Goal: Task Accomplishment & Management: Complete application form

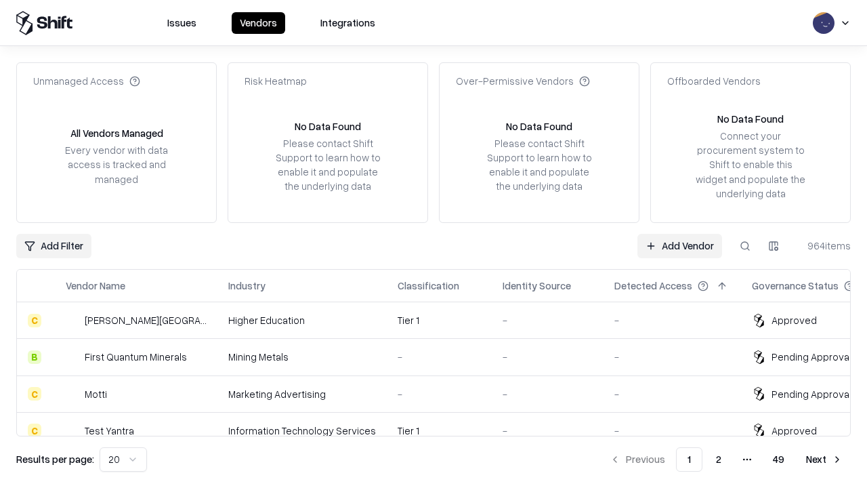
click at [680, 245] on link "Add Vendor" at bounding box center [680, 246] width 85 height 24
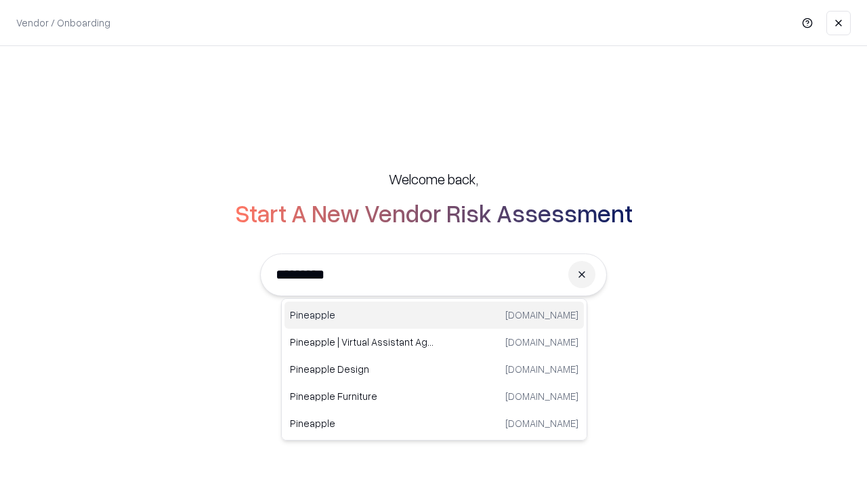
click at [434, 315] on div "Pineapple [DOMAIN_NAME]" at bounding box center [434, 314] width 299 height 27
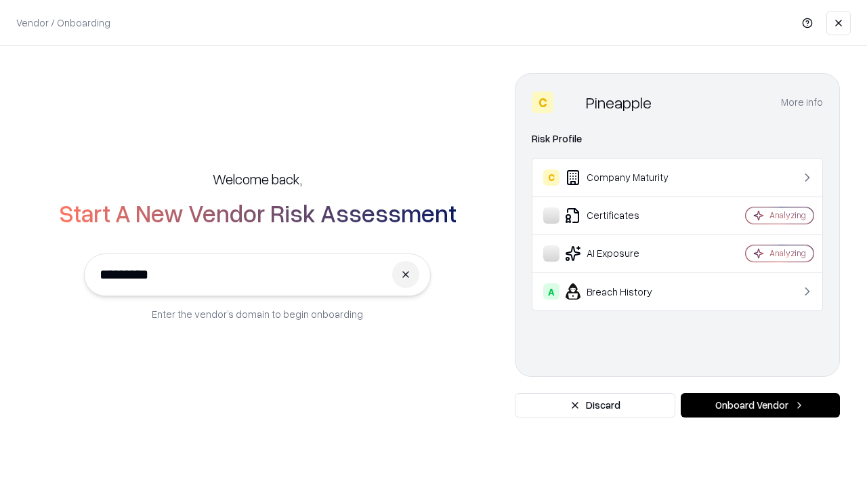
type input "*********"
click at [760, 405] on button "Onboard Vendor" at bounding box center [760, 405] width 159 height 24
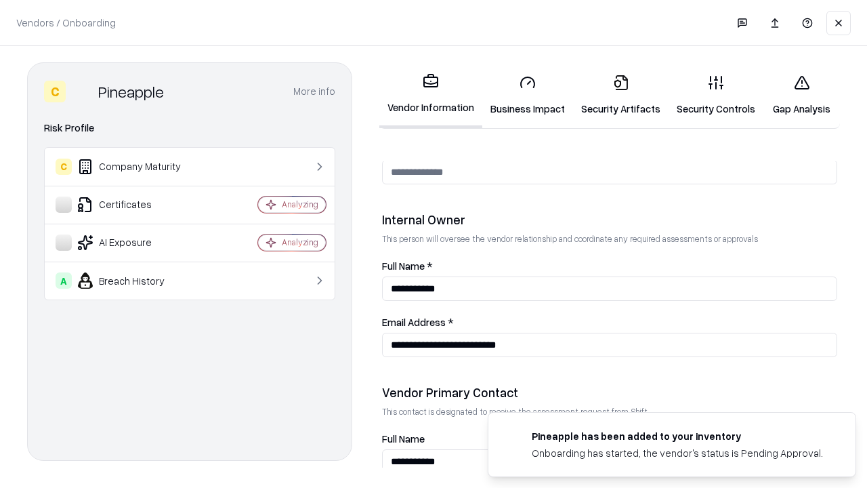
scroll to position [702, 0]
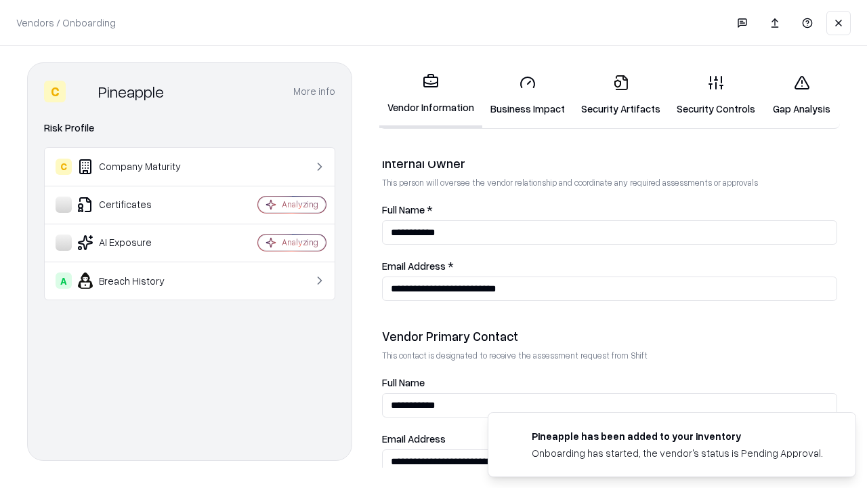
click at [621, 95] on link "Security Artifacts" at bounding box center [621, 95] width 96 height 63
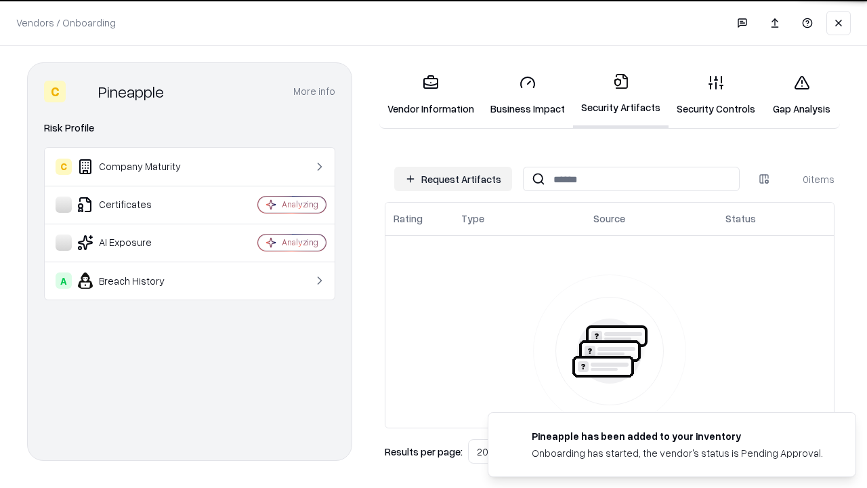
click at [453, 179] on button "Request Artifacts" at bounding box center [453, 179] width 118 height 24
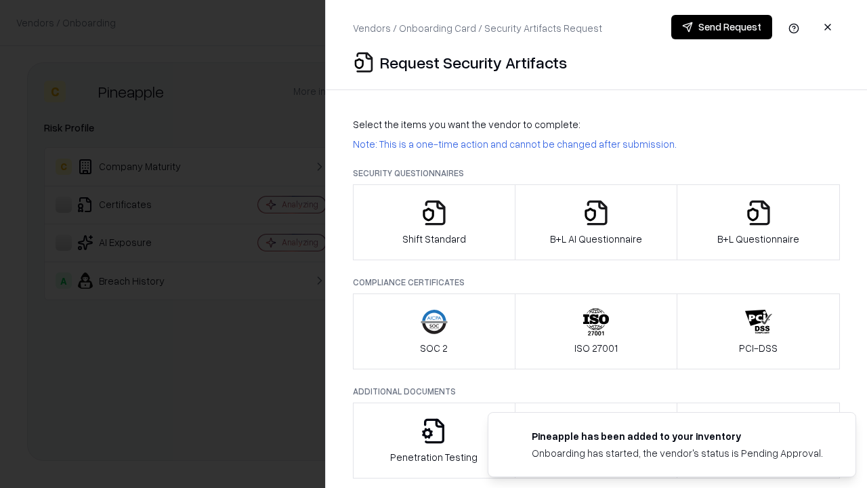
click at [758, 222] on icon "button" at bounding box center [758, 212] width 27 height 27
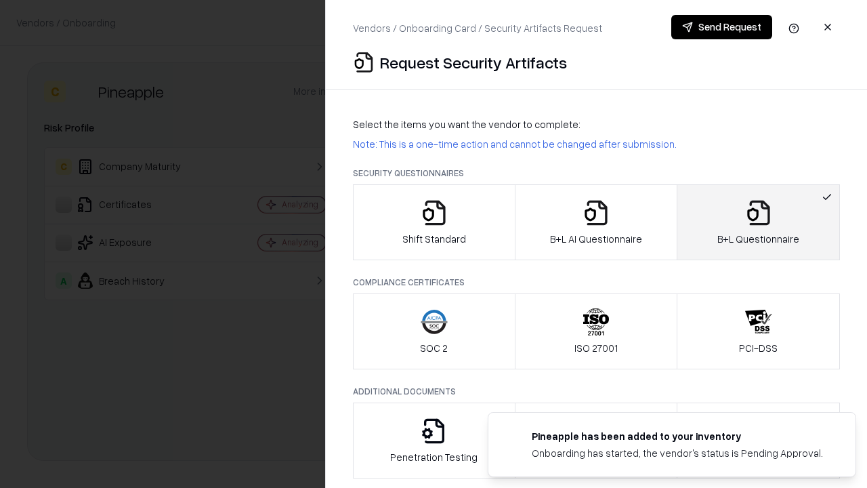
click at [596, 222] on icon "button" at bounding box center [596, 212] width 27 height 27
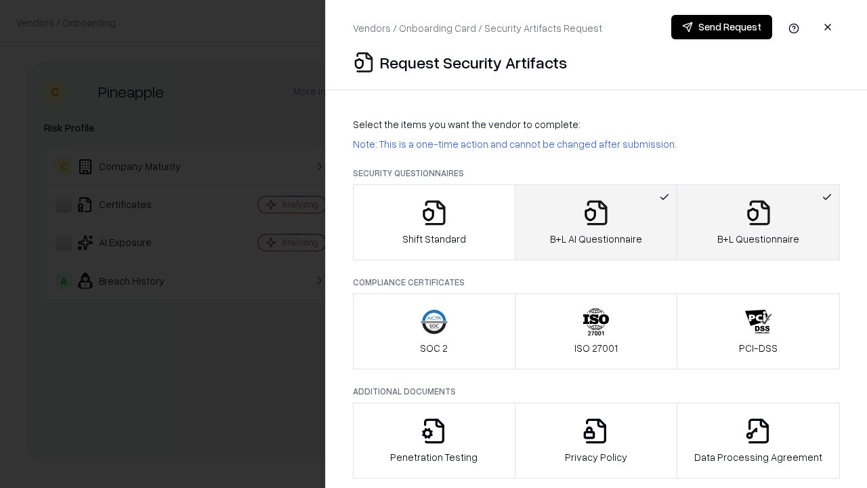
click at [722, 27] on button "Send Request" at bounding box center [721, 27] width 101 height 24
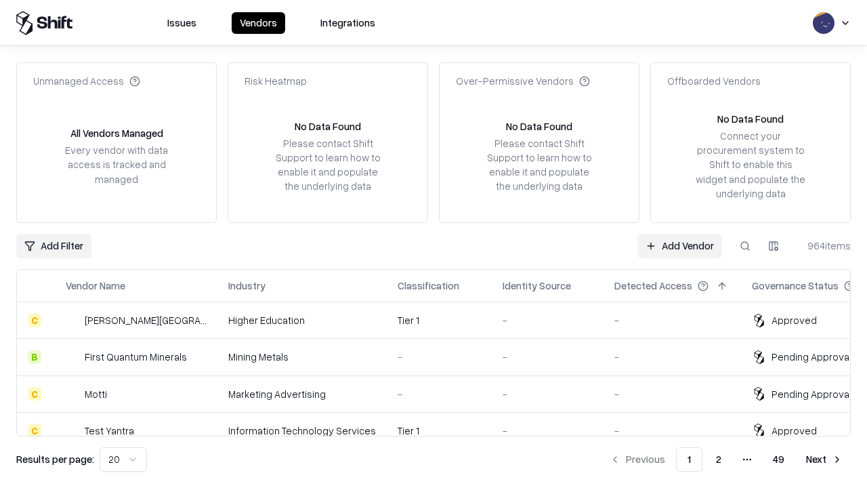
click at [745, 245] on button at bounding box center [745, 246] width 24 height 24
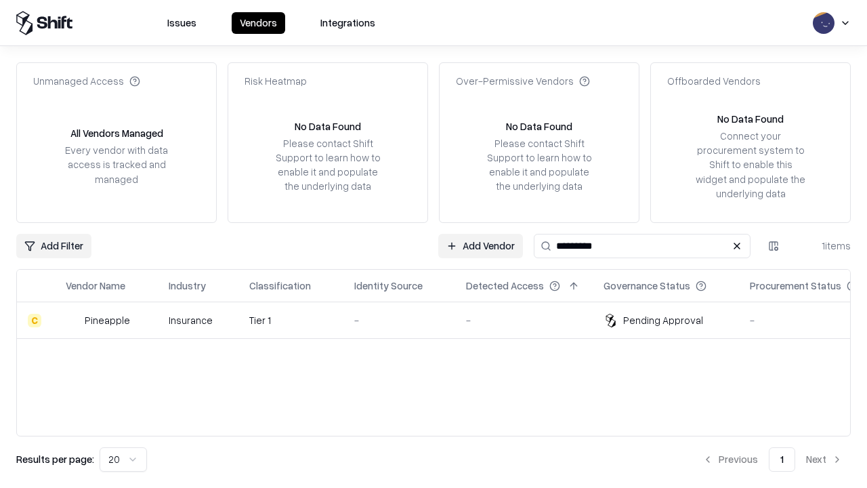
type input "*********"
click at [442, 320] on div "-" at bounding box center [399, 320] width 90 height 14
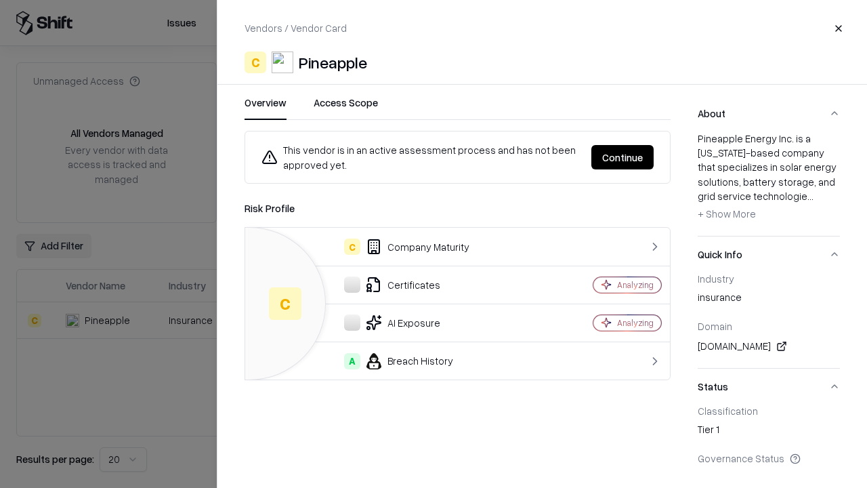
click at [623, 157] on button "Continue" at bounding box center [622, 157] width 62 height 24
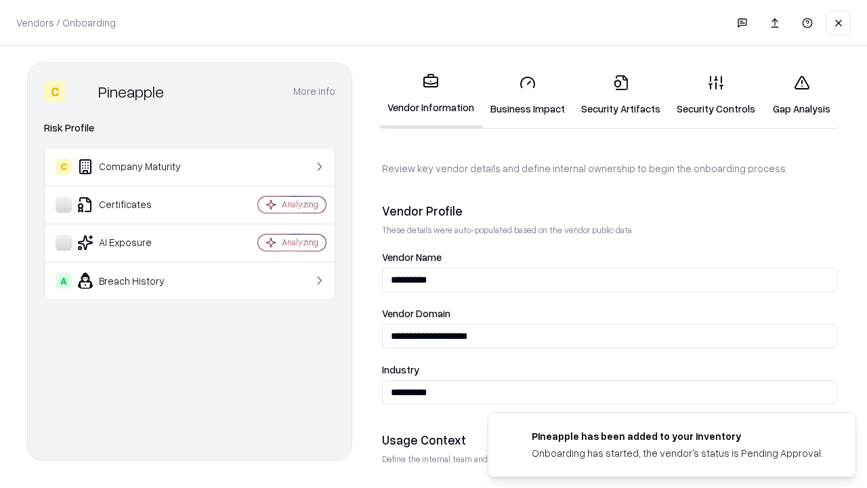
click at [621, 95] on link "Security Artifacts" at bounding box center [621, 95] width 96 height 63
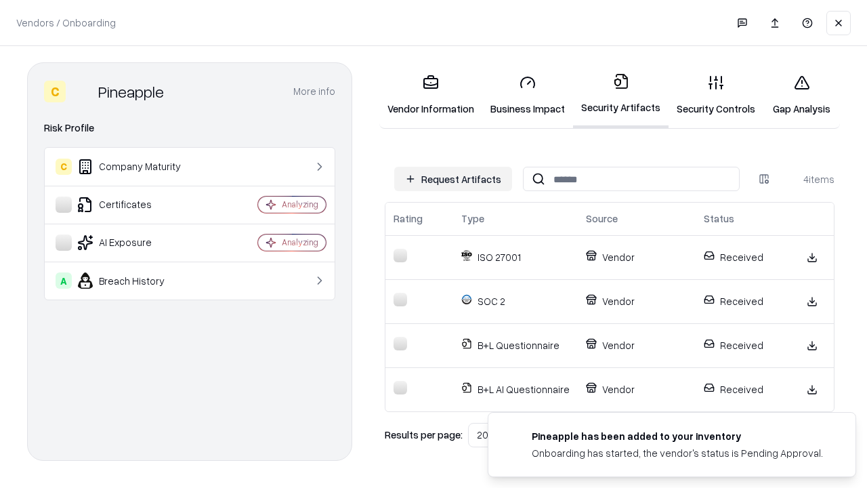
click at [801, 95] on link "Gap Analysis" at bounding box center [802, 95] width 77 height 63
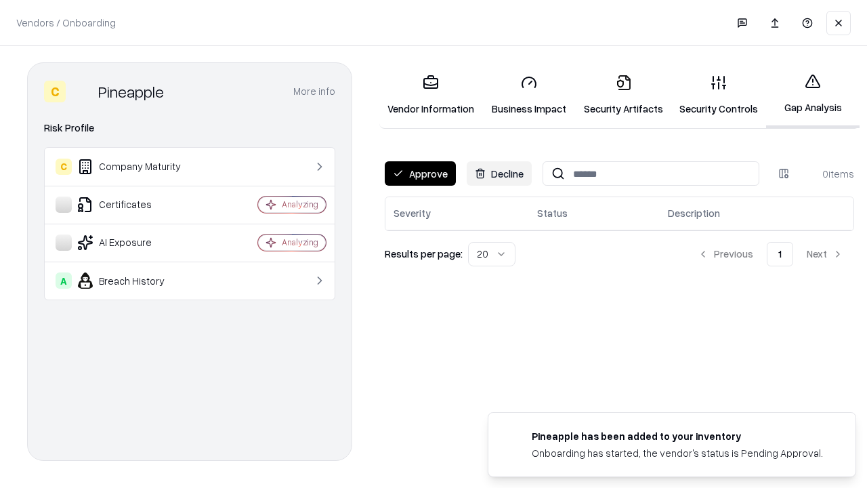
click at [420, 173] on button "Approve" at bounding box center [420, 173] width 71 height 24
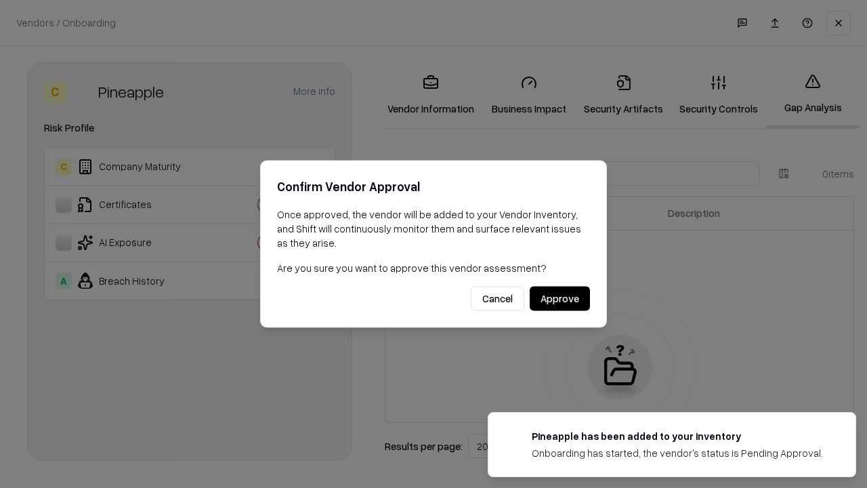
click at [560, 298] on button "Approve" at bounding box center [560, 299] width 60 height 24
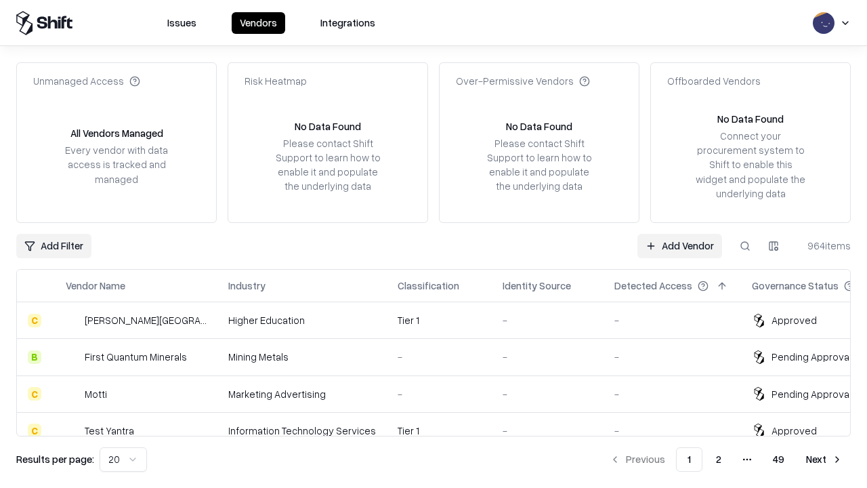
type input "*********"
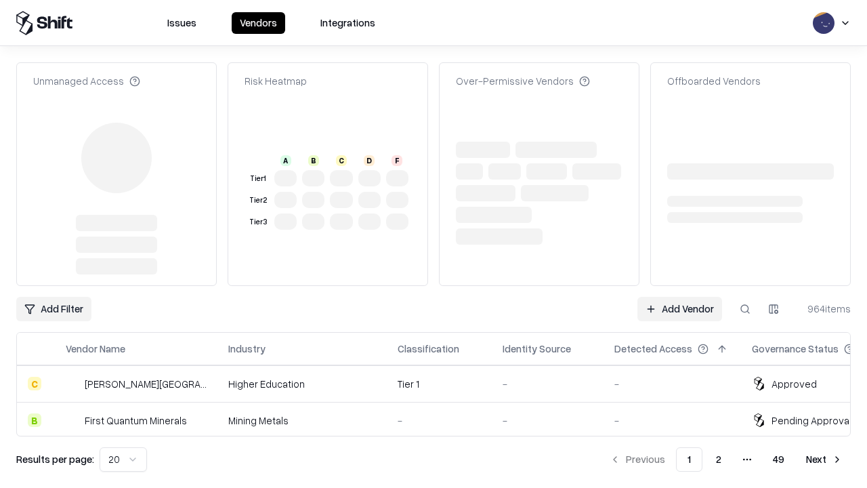
click at [680, 297] on link "Add Vendor" at bounding box center [680, 309] width 85 height 24
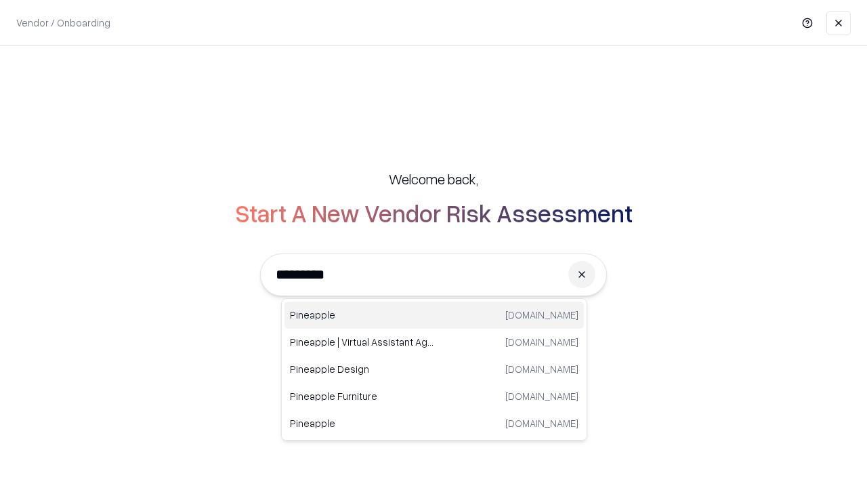
click at [434, 315] on div "Pineapple [DOMAIN_NAME]" at bounding box center [434, 314] width 299 height 27
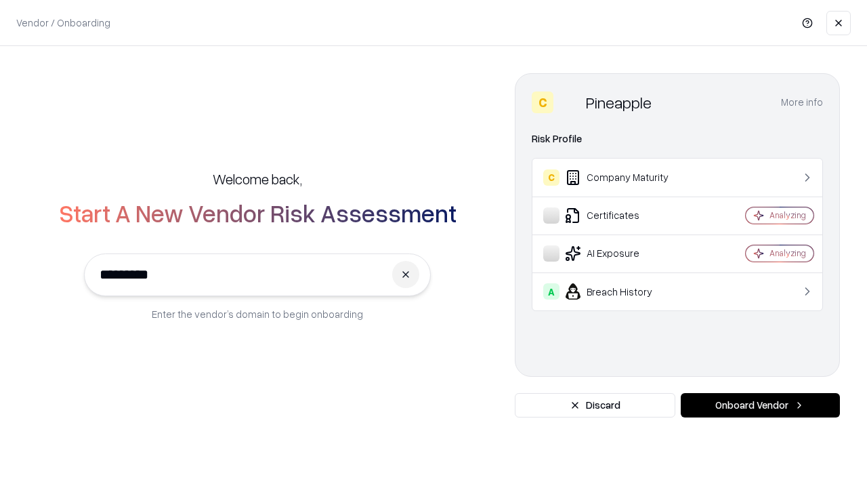
type input "*********"
click at [760, 405] on button "Onboard Vendor" at bounding box center [760, 405] width 159 height 24
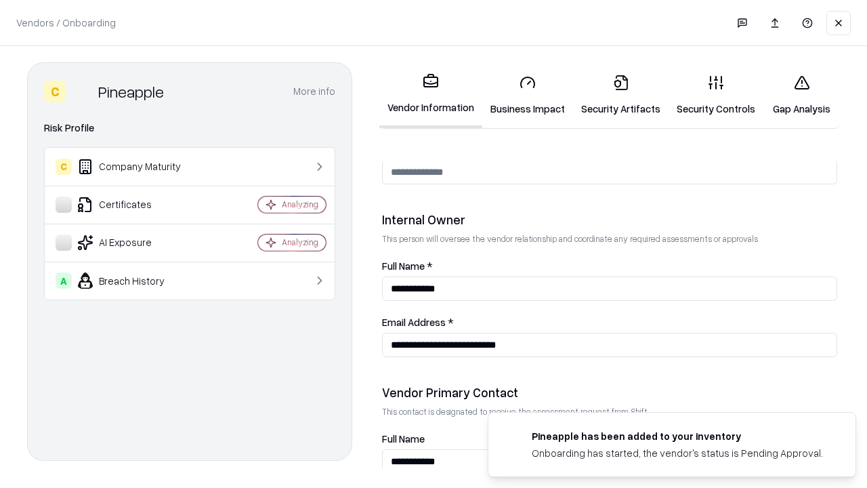
scroll to position [702, 0]
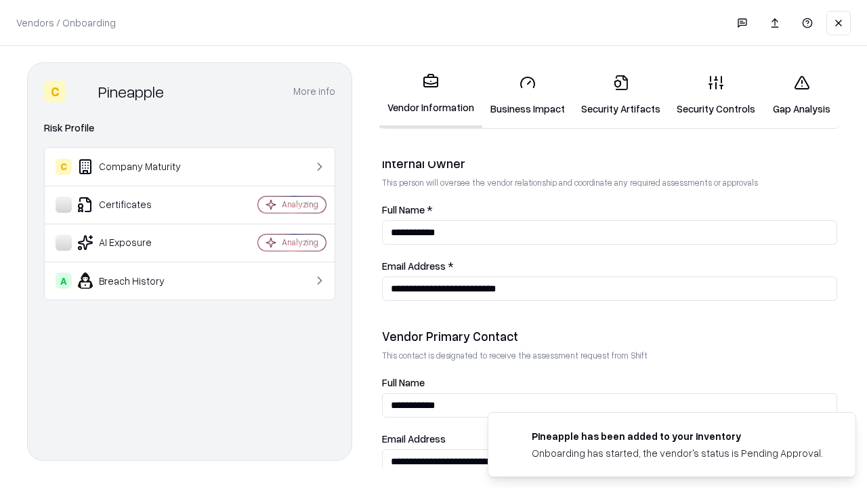
click at [801, 95] on link "Gap Analysis" at bounding box center [802, 95] width 77 height 63
